Goal: Book appointment/travel/reservation

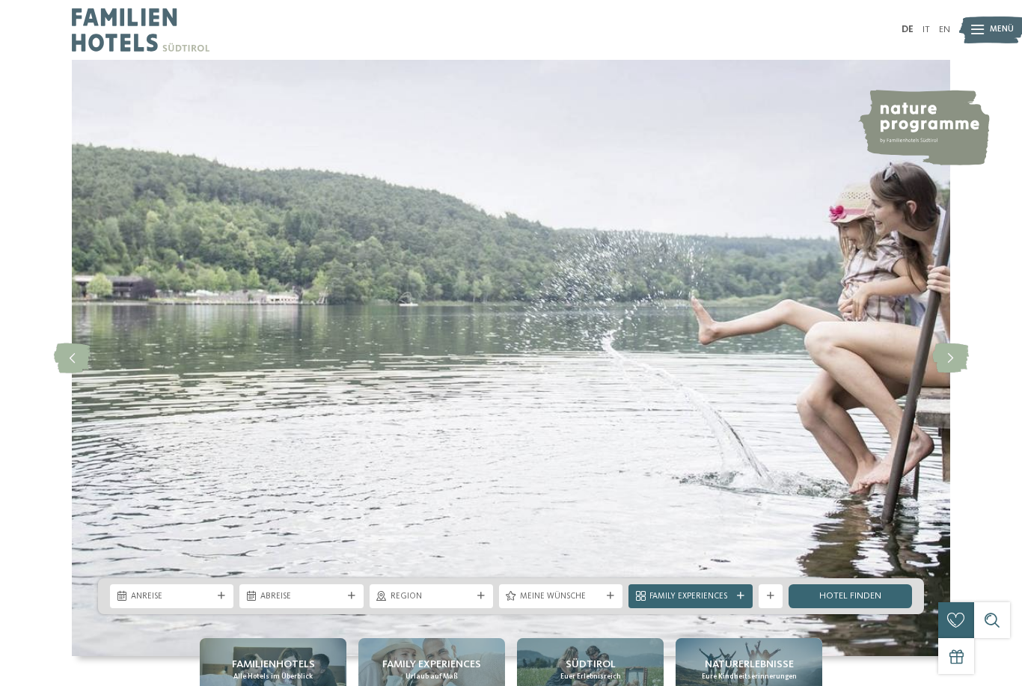
click at [952, 373] on icon at bounding box center [950, 358] width 37 height 30
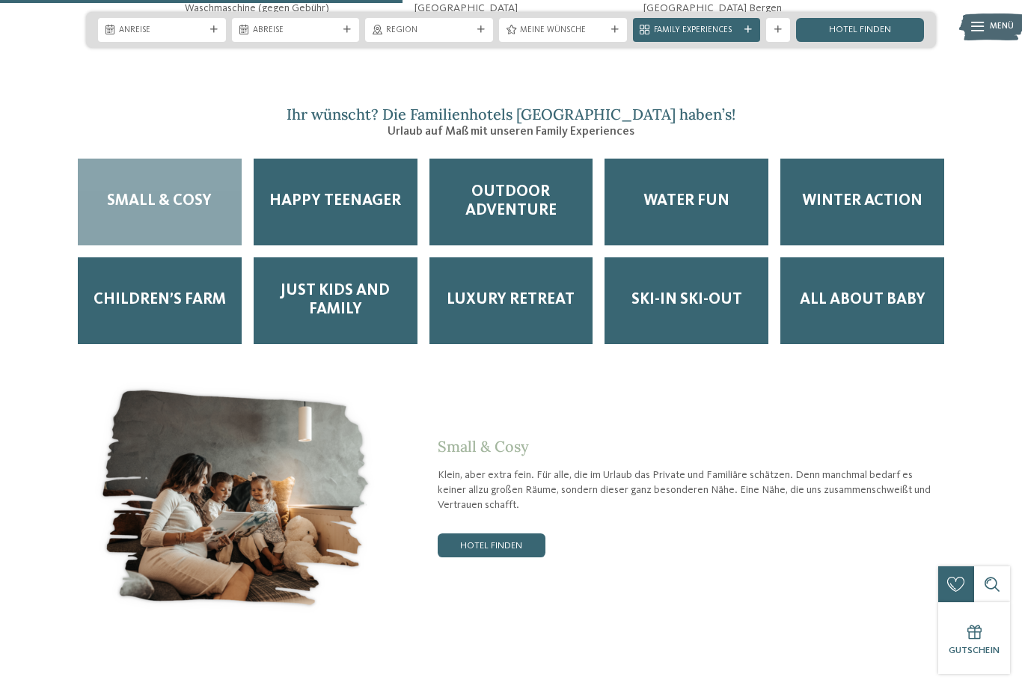
scroll to position [2134, 0]
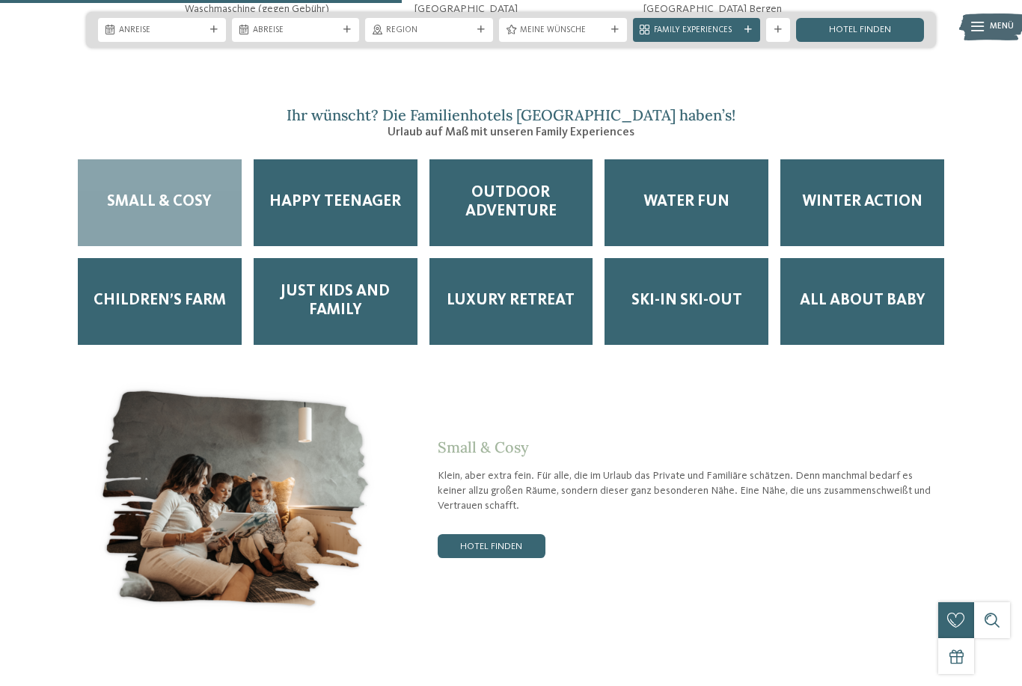
click at [209, 27] on div at bounding box center [214, 29] width 12 height 7
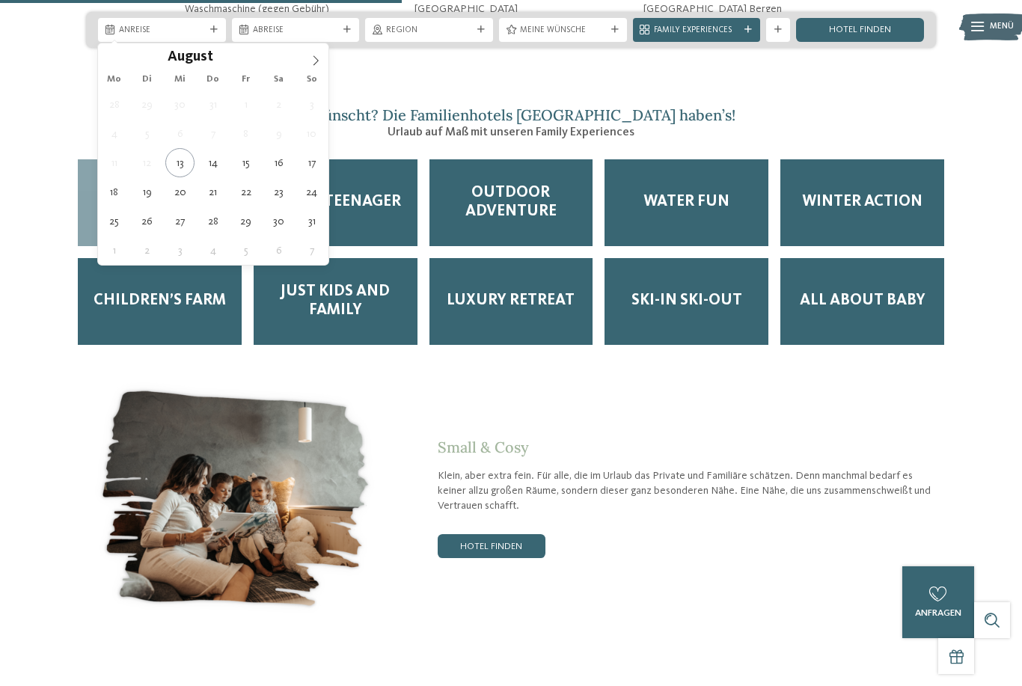
click at [321, 62] on span at bounding box center [315, 55] width 25 height 25
click at [317, 61] on icon at bounding box center [315, 60] width 10 height 10
type div "[DATE]"
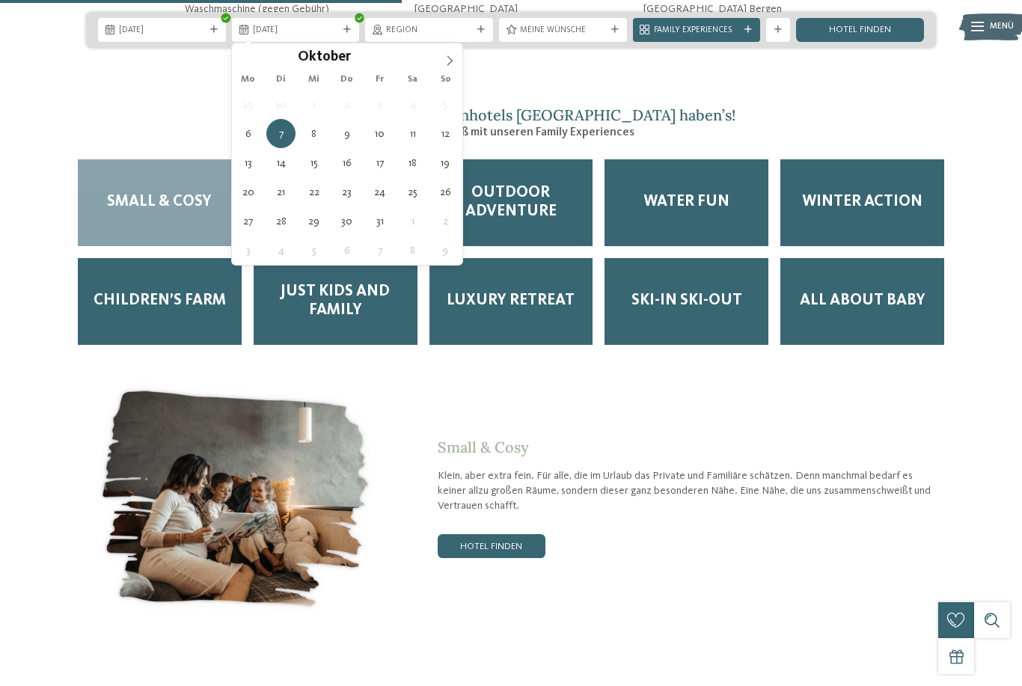
type div "[DATE]"
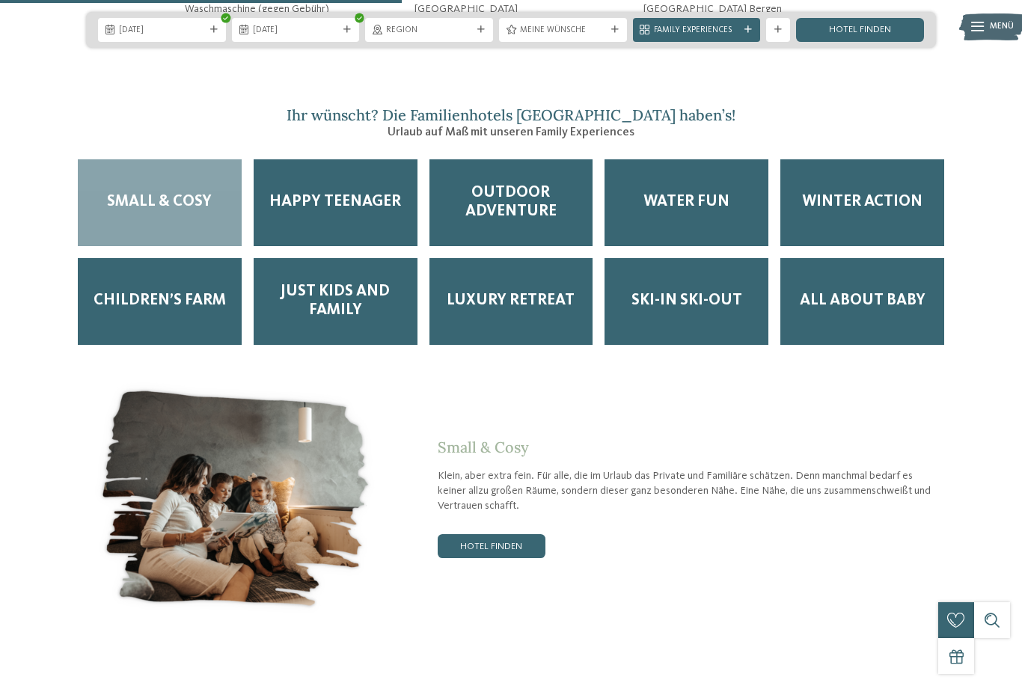
click at [473, 26] on div "Region" at bounding box center [429, 29] width 92 height 13
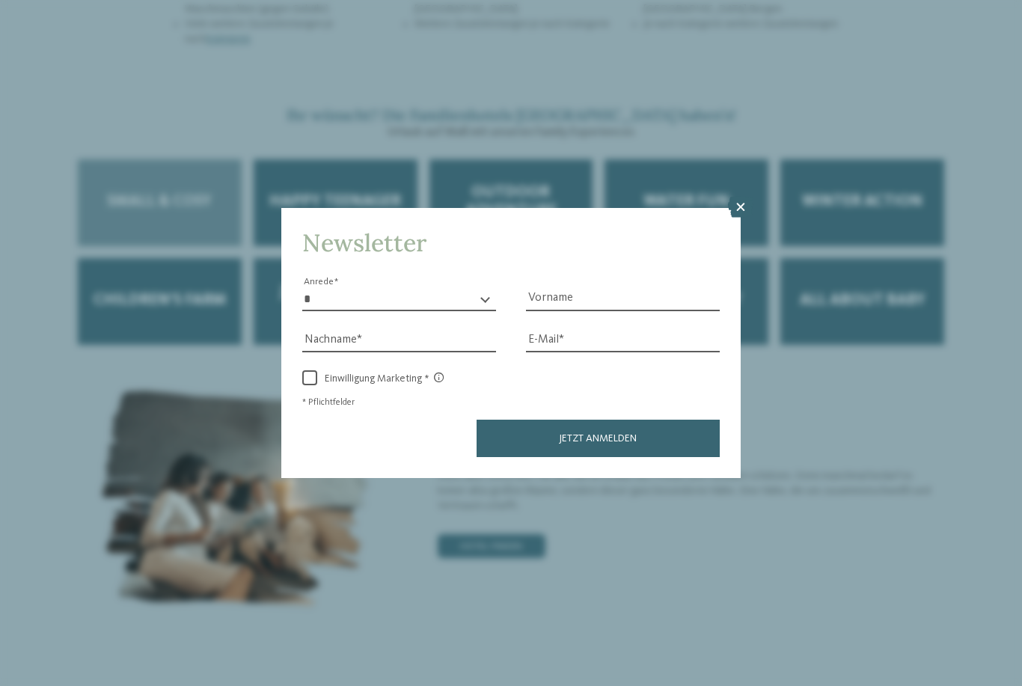
click at [736, 197] on icon at bounding box center [740, 207] width 25 height 21
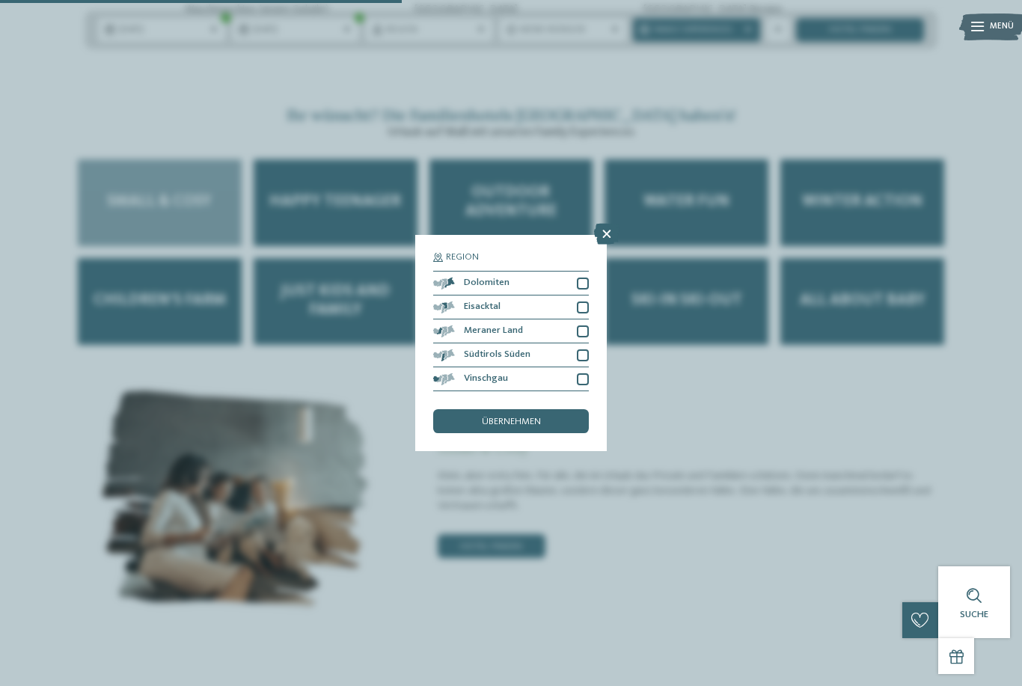
click at [588, 277] on div at bounding box center [583, 283] width 12 height 12
click at [585, 301] on div at bounding box center [583, 307] width 12 height 12
click at [587, 325] on div at bounding box center [583, 331] width 12 height 12
click at [549, 409] on div "übernehmen" at bounding box center [511, 421] width 156 height 24
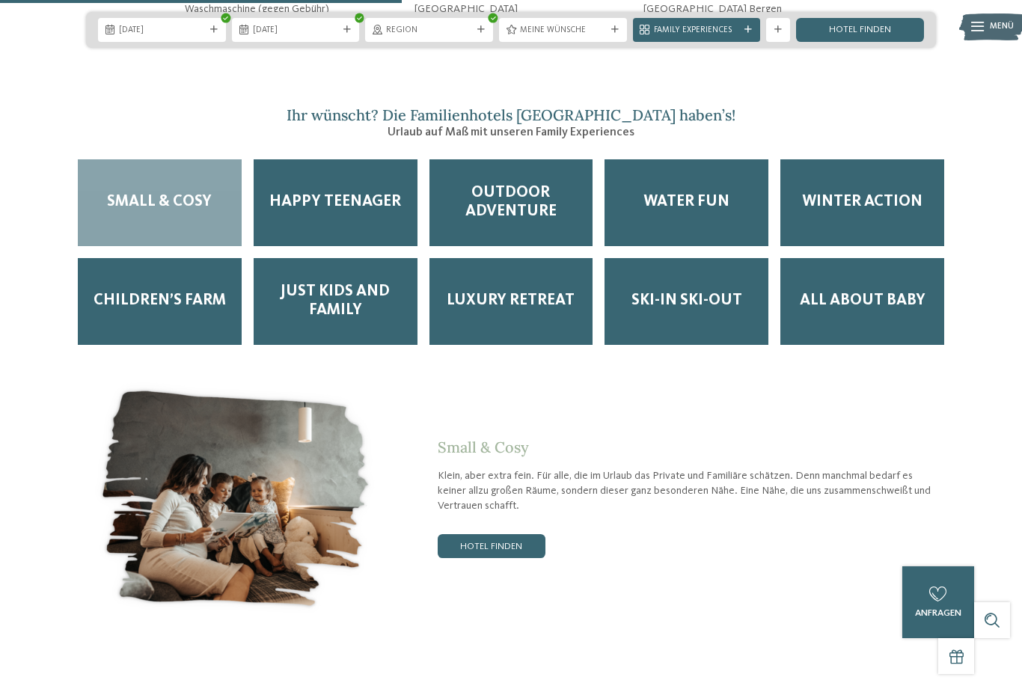
click at [737, 28] on span "Family Experiences" at bounding box center [697, 31] width 86 height 12
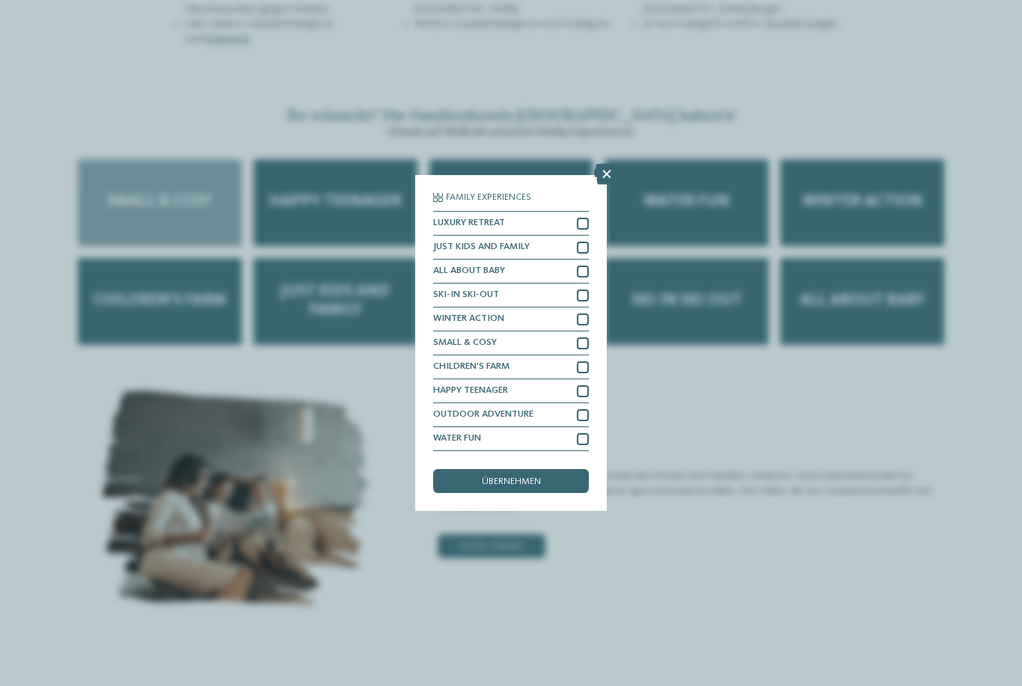
click at [612, 164] on icon at bounding box center [606, 174] width 25 height 21
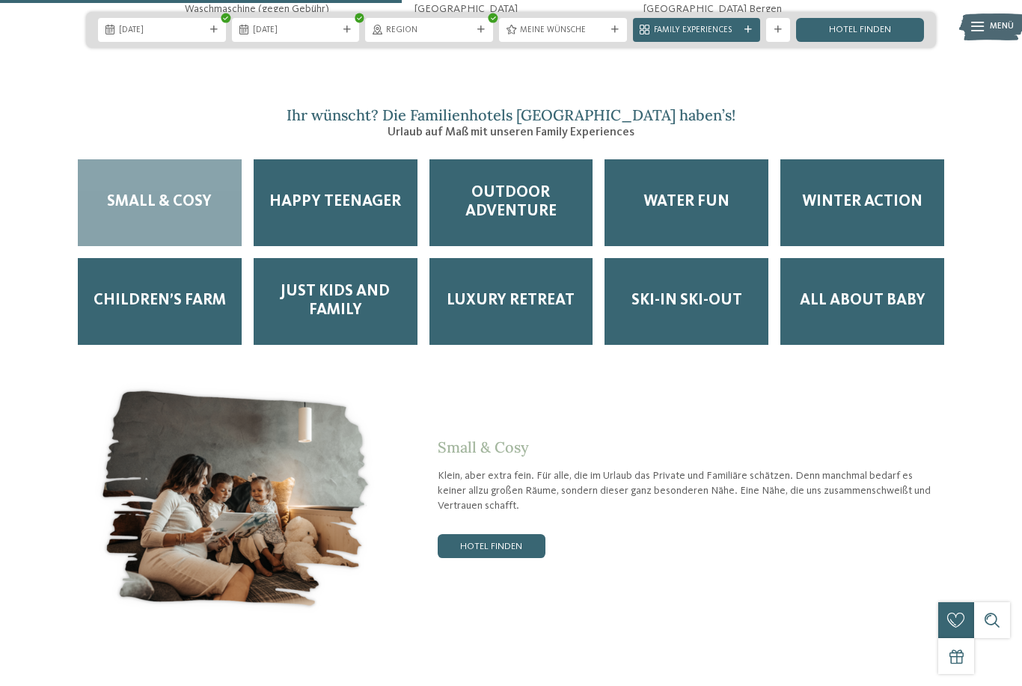
click at [848, 30] on link "Hotel finden" at bounding box center [860, 30] width 128 height 24
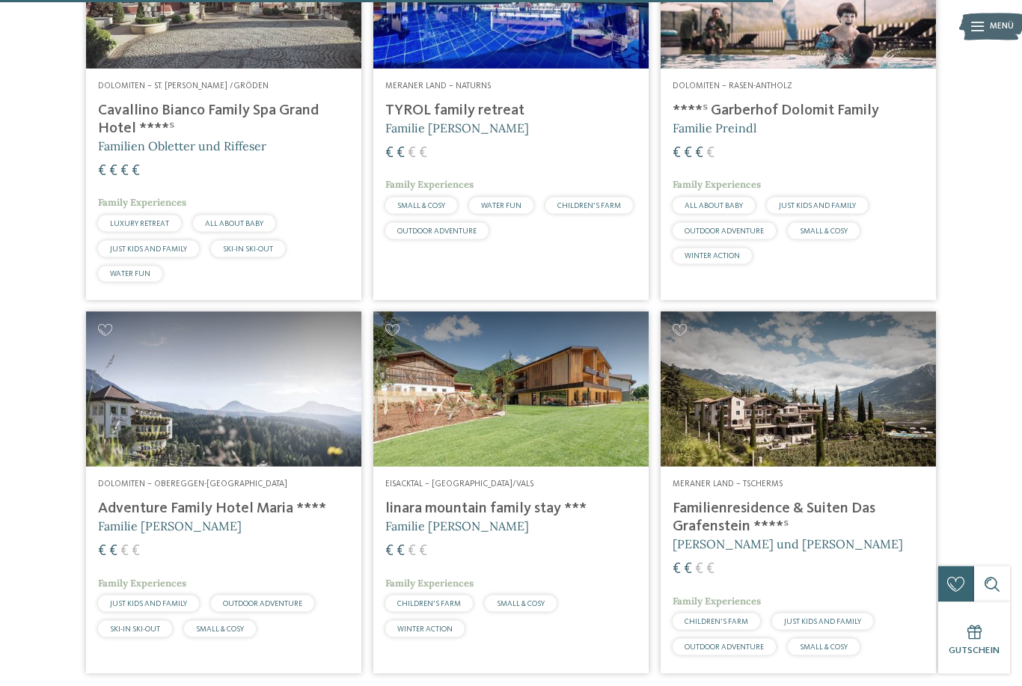
scroll to position [2048, 0]
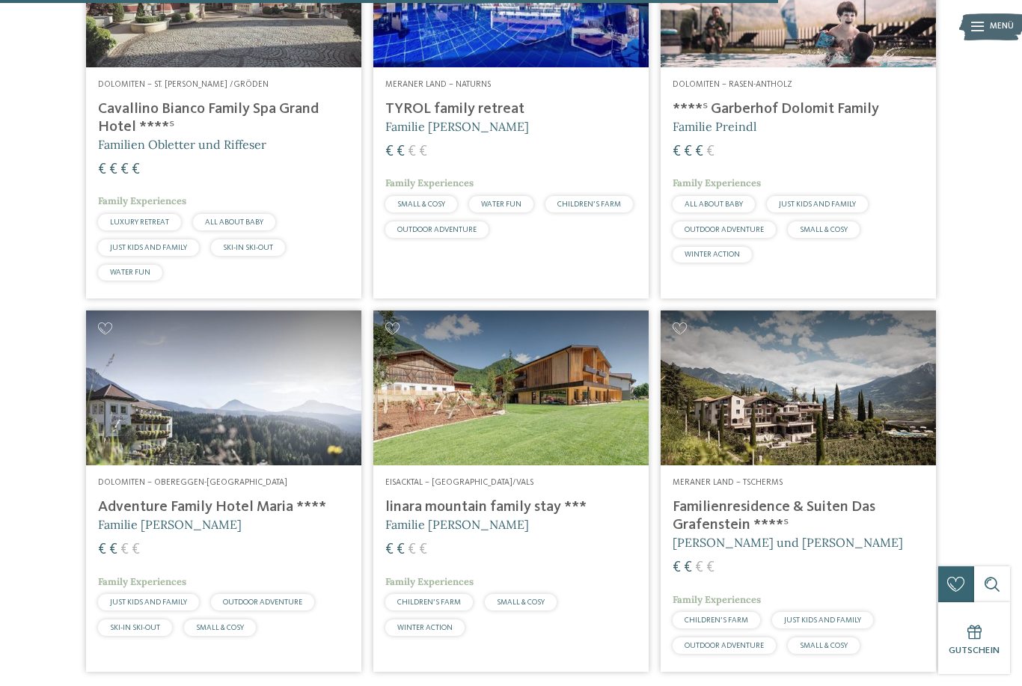
click at [181, 410] on img at bounding box center [223, 387] width 275 height 155
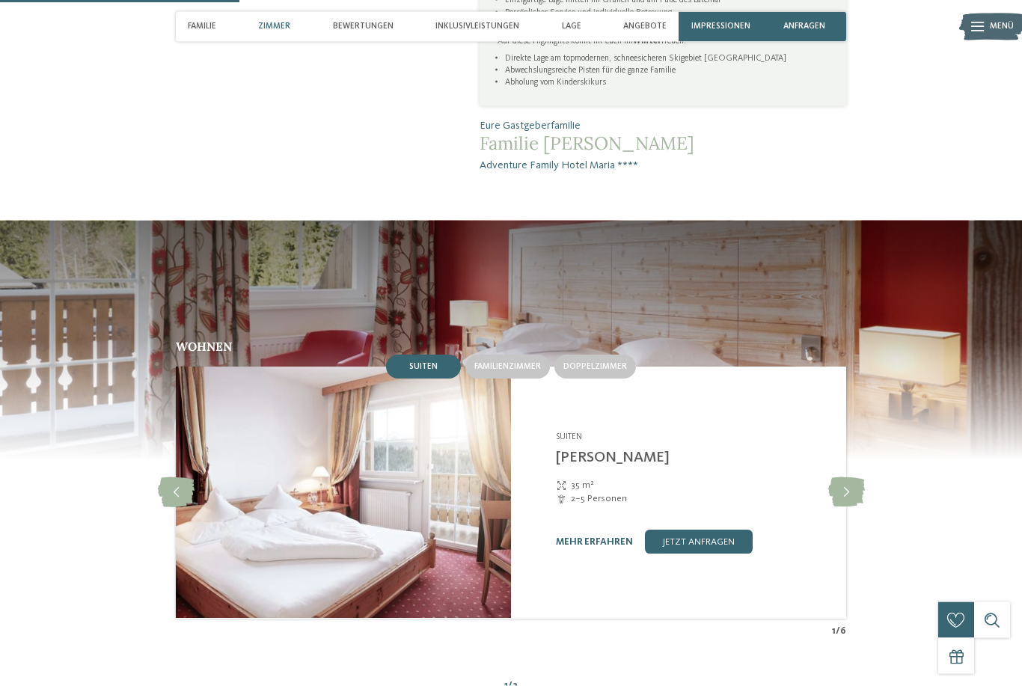
scroll to position [937, 0]
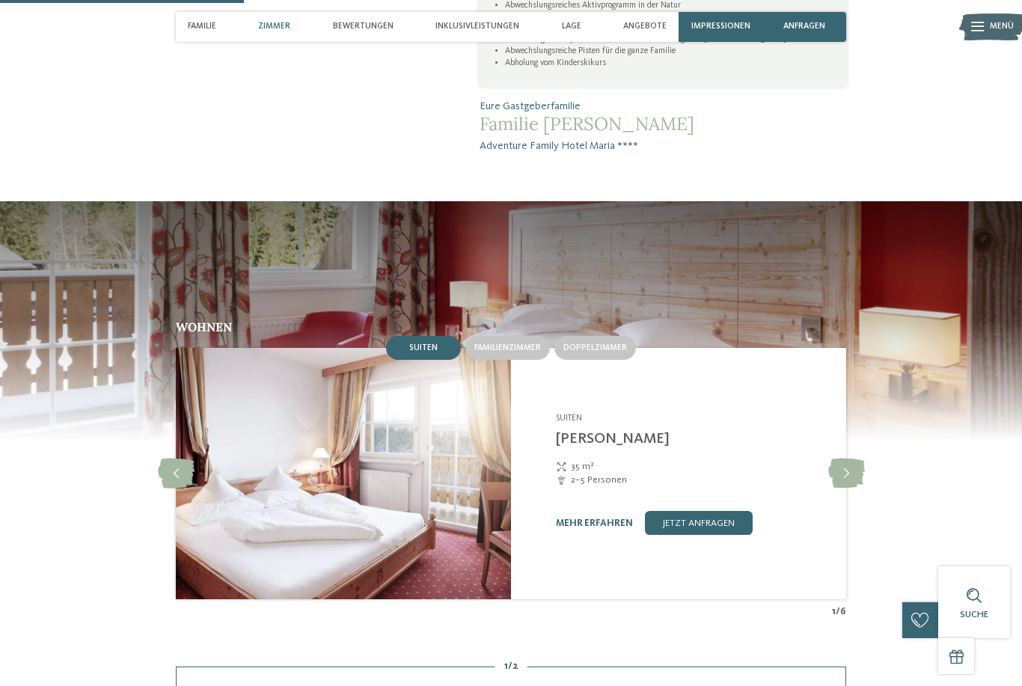
click at [608, 352] on span "Doppelzimmer" at bounding box center [595, 347] width 64 height 9
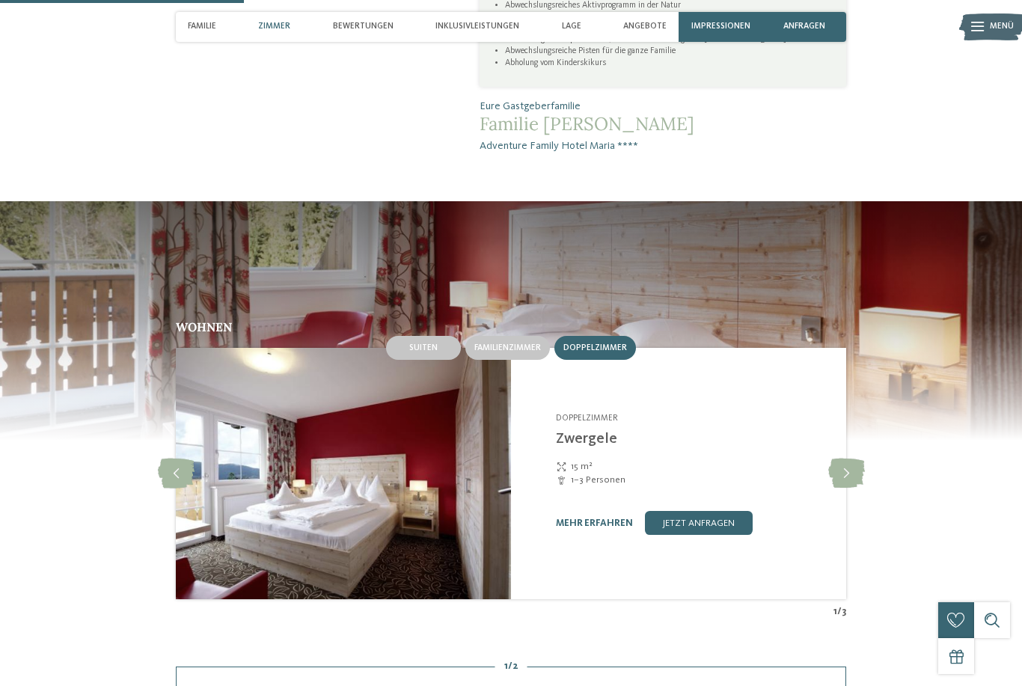
click at [504, 360] on div "Familienzimmer" at bounding box center [507, 348] width 85 height 24
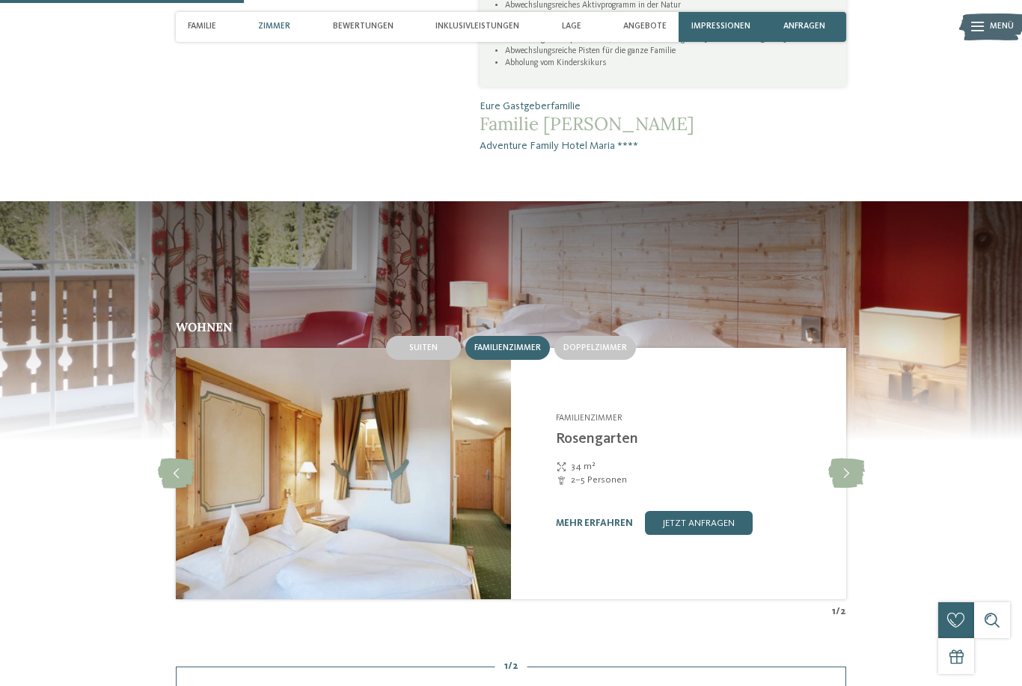
click at [599, 352] on span "Doppelzimmer" at bounding box center [595, 347] width 64 height 9
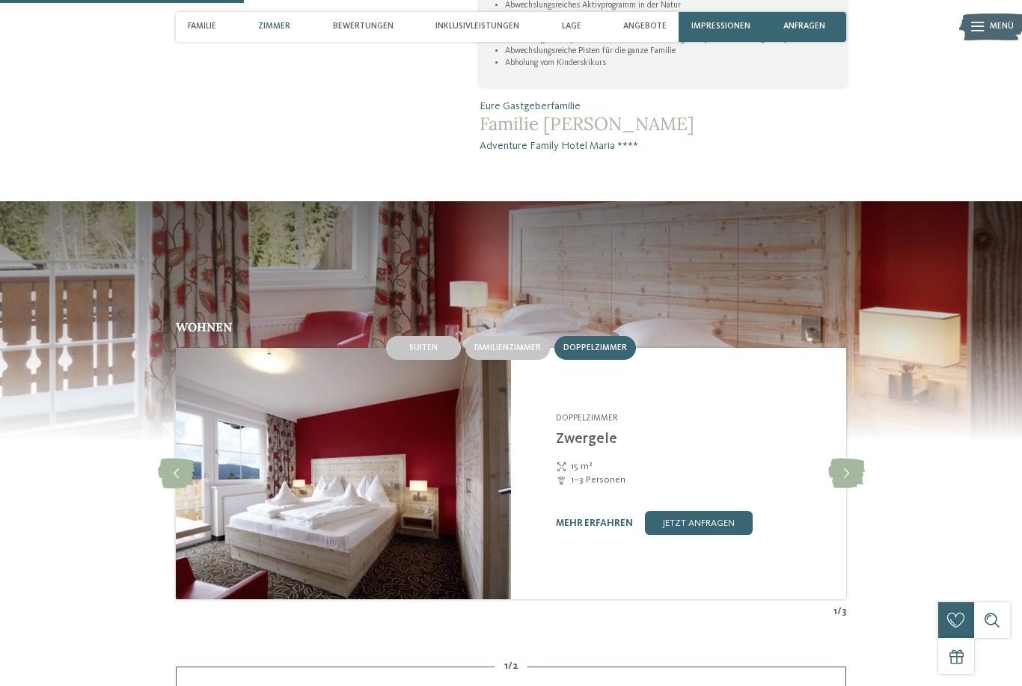
click at [503, 352] on span "Familienzimmer" at bounding box center [507, 347] width 67 height 9
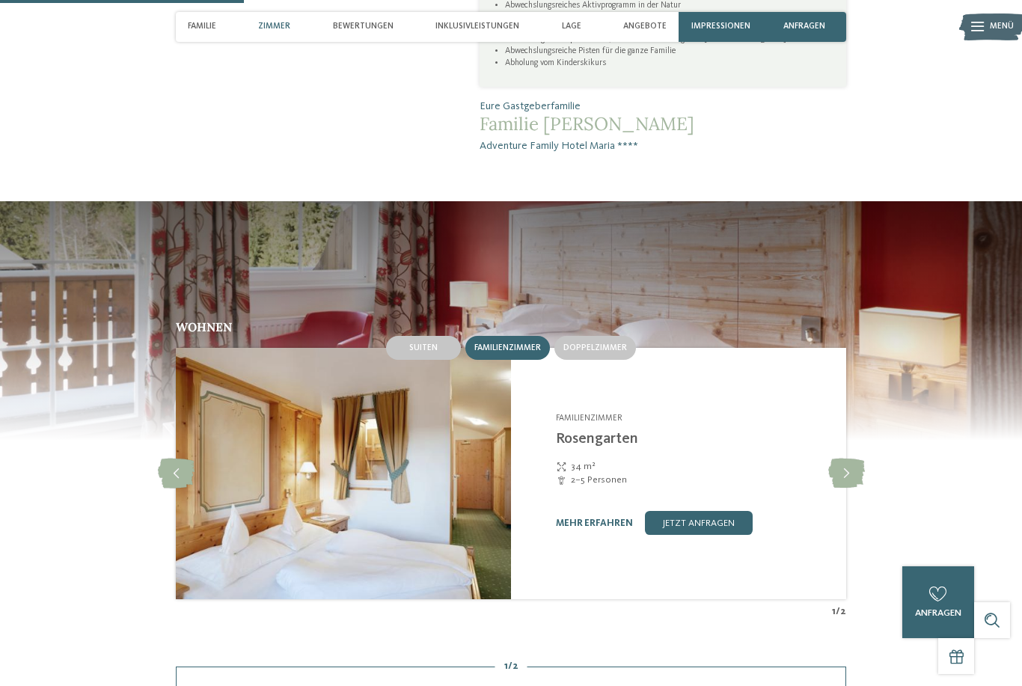
click at [844, 488] on icon at bounding box center [846, 473] width 37 height 30
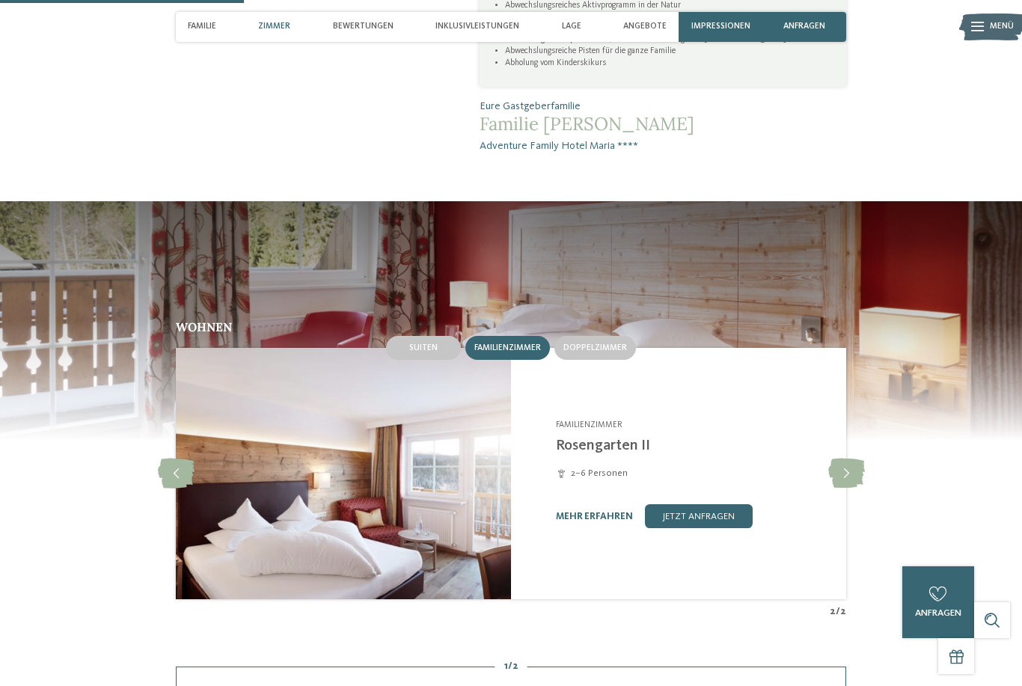
click at [845, 486] on icon at bounding box center [846, 473] width 37 height 30
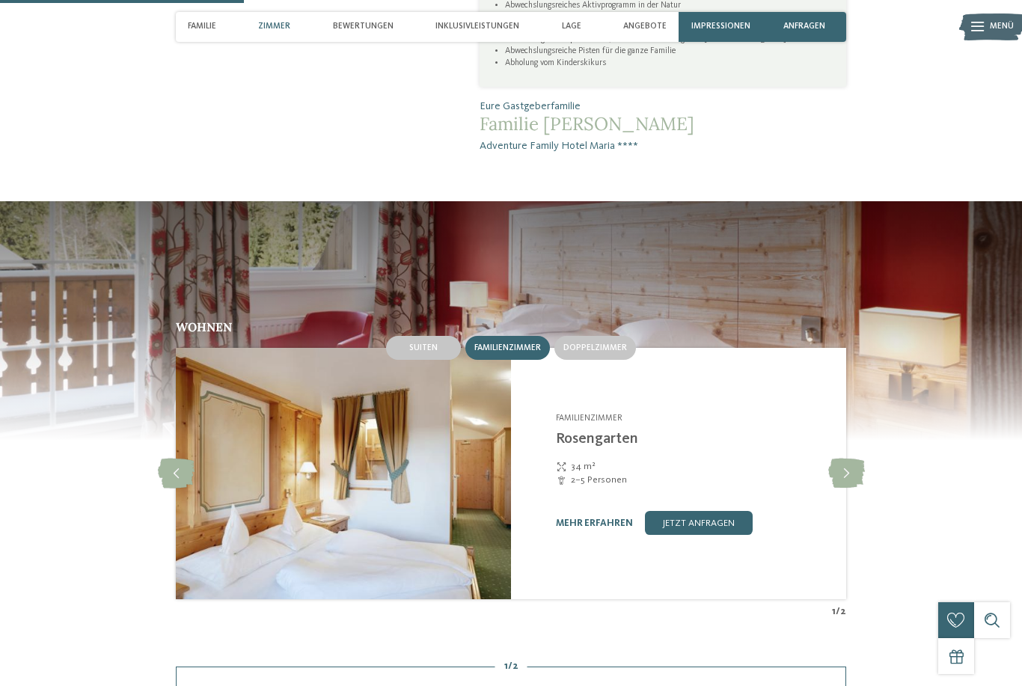
click at [849, 482] on icon at bounding box center [846, 473] width 37 height 30
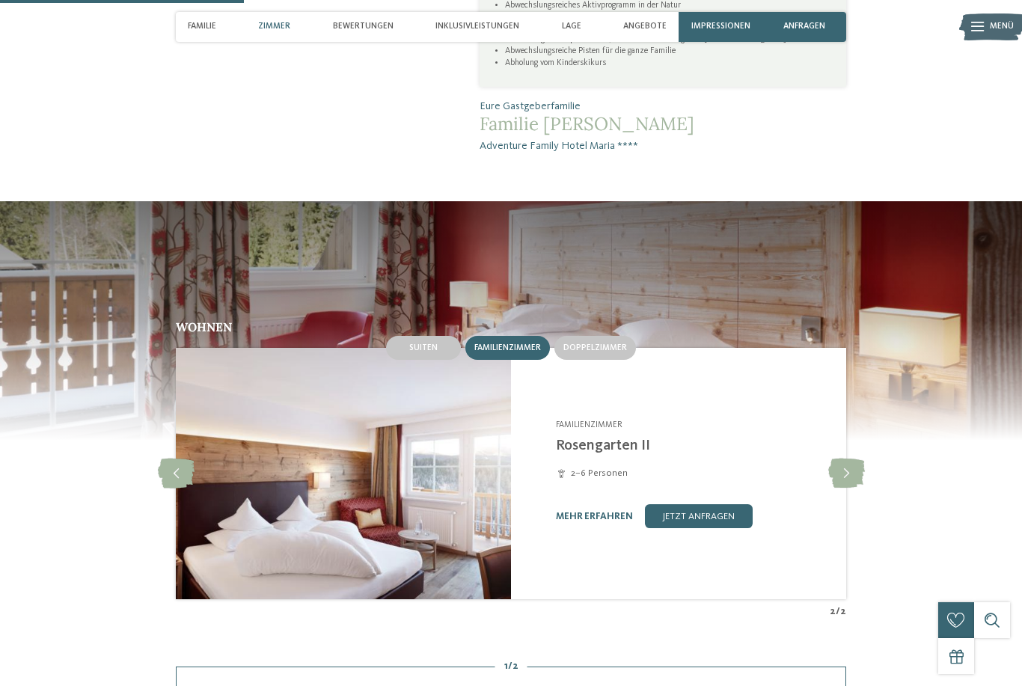
click at [855, 477] on icon at bounding box center [846, 473] width 37 height 30
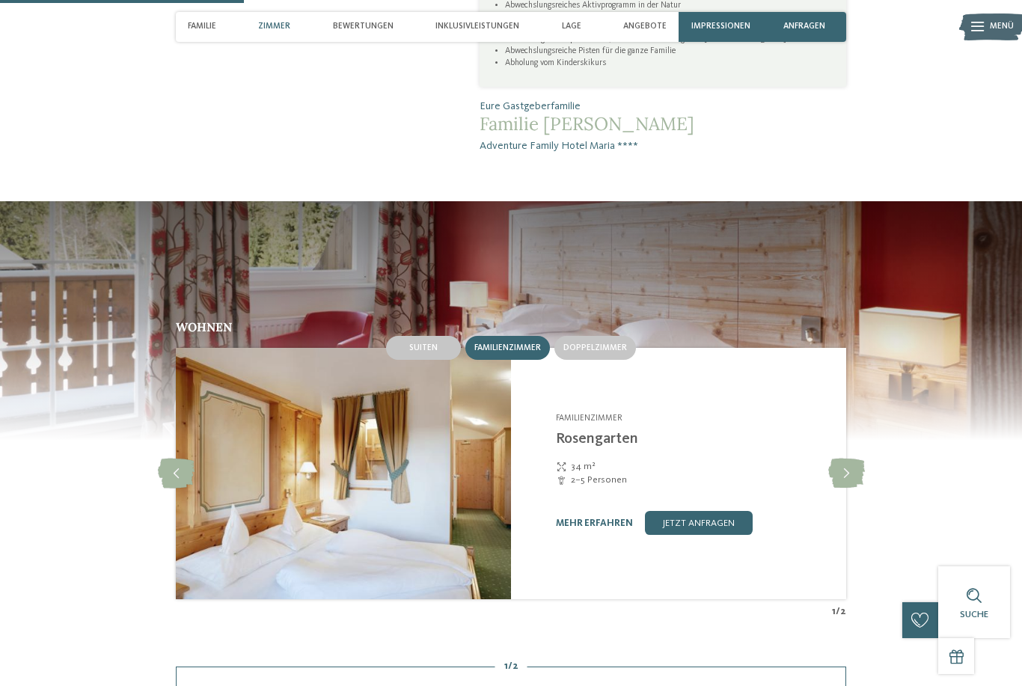
click at [854, 482] on icon at bounding box center [846, 473] width 37 height 30
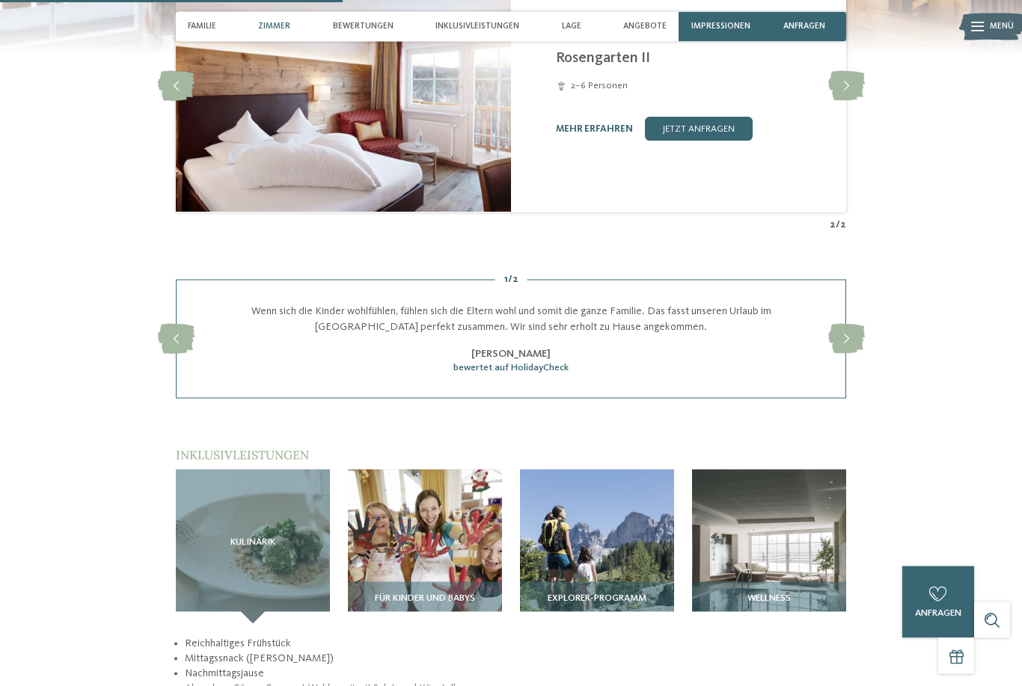
scroll to position [1306, 0]
